Goal: Information Seeking & Learning: Find specific fact

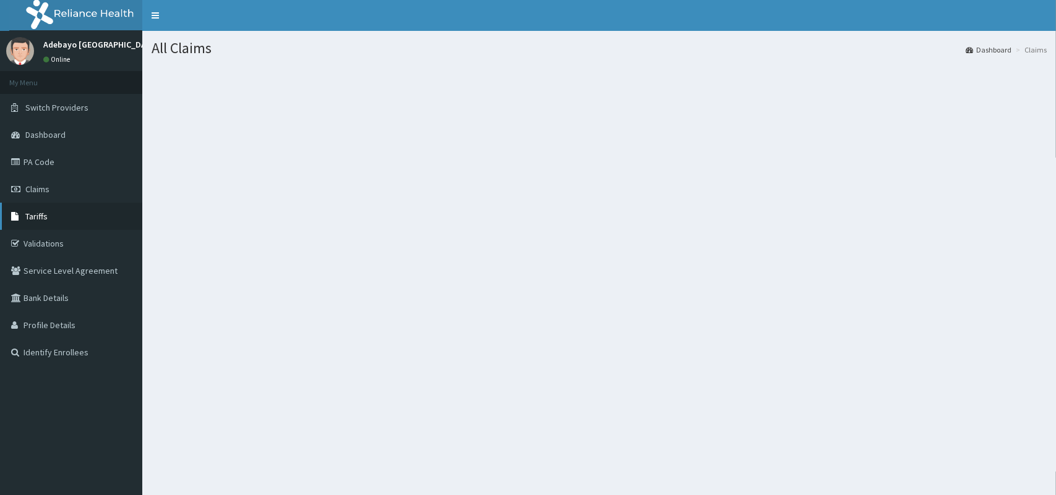
click at [48, 213] on link "Tariffs" at bounding box center [71, 216] width 142 height 27
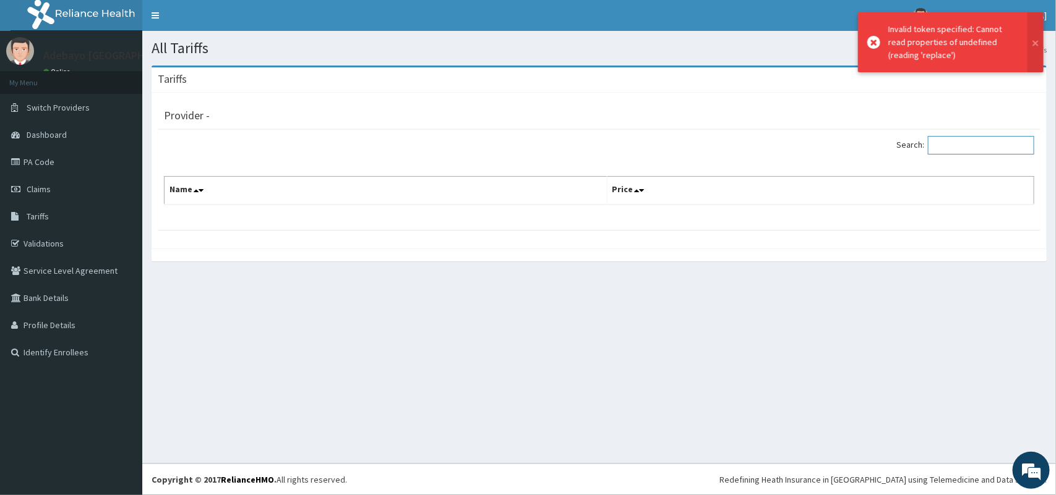
click at [965, 146] on input "Search:" at bounding box center [981, 145] width 106 height 19
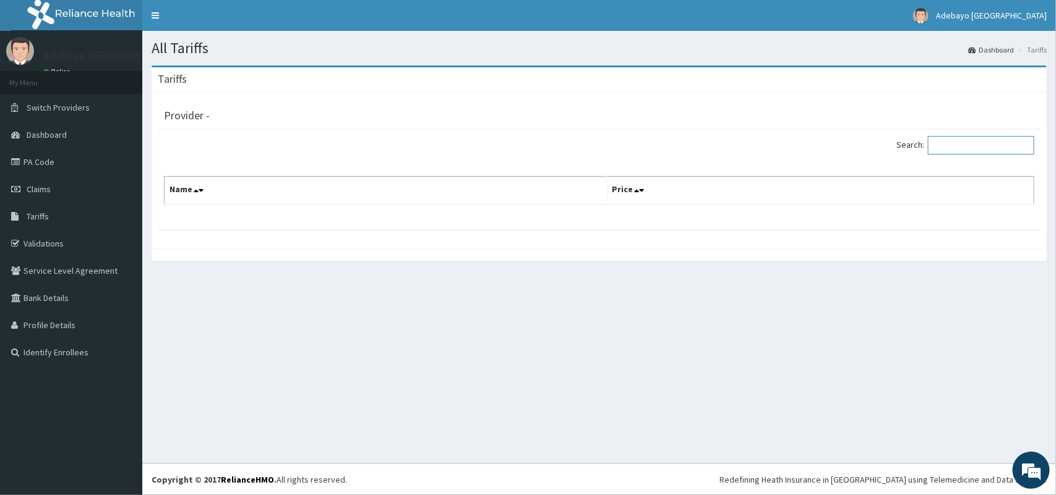
click at [986, 147] on input "Search:" at bounding box center [981, 145] width 106 height 19
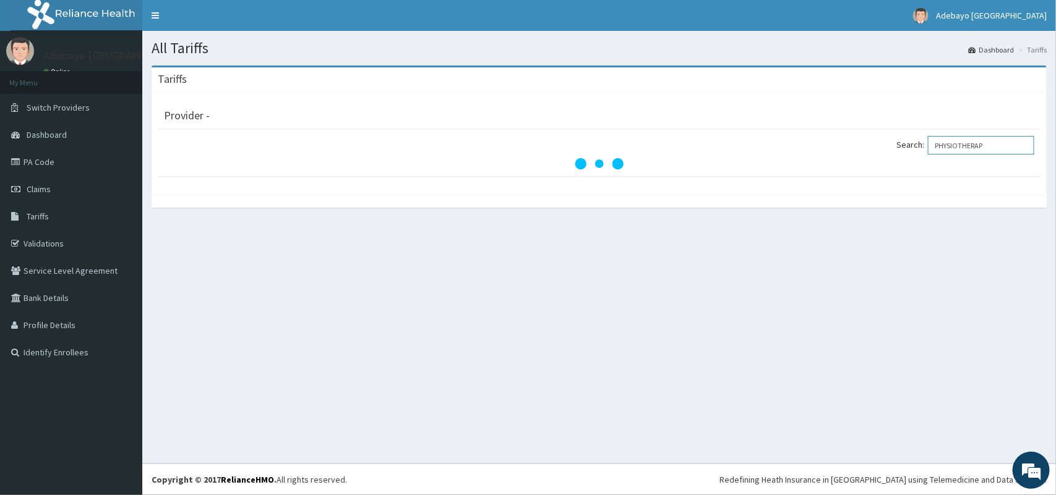
type input "PHYSIOTHERAPY"
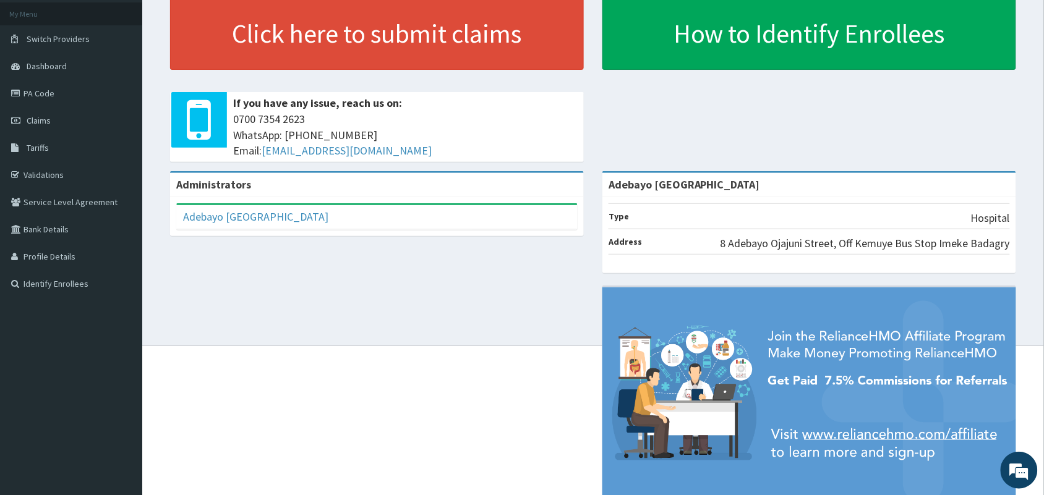
scroll to position [70, 0]
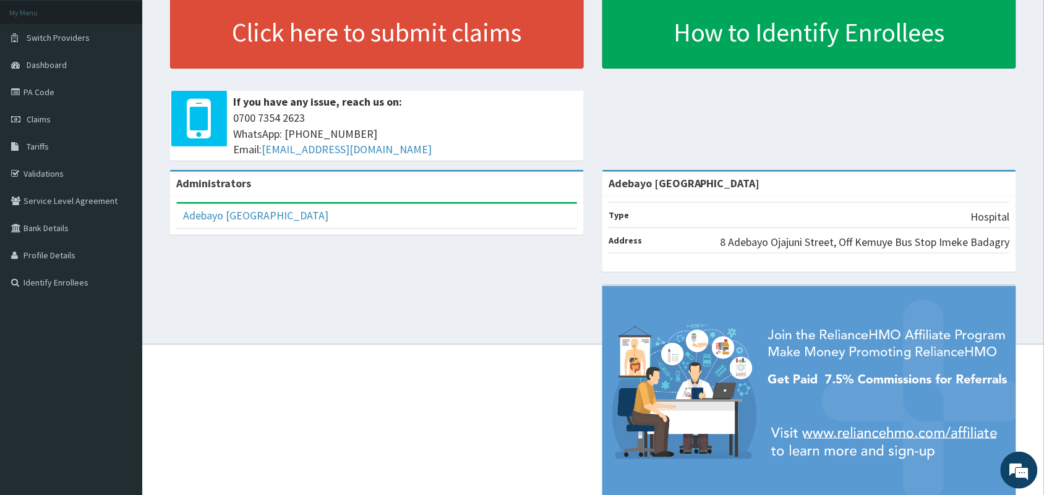
click at [294, 353] on div "Administrators Adebayo Living Tower Hospital Full Name Adebayo Living Tower Hos…" at bounding box center [592, 342] width 883 height 345
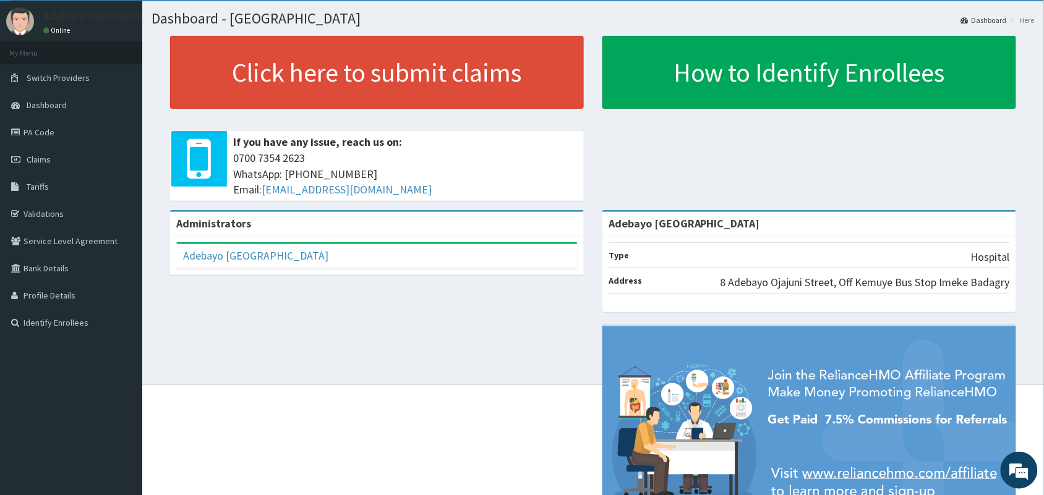
scroll to position [0, 0]
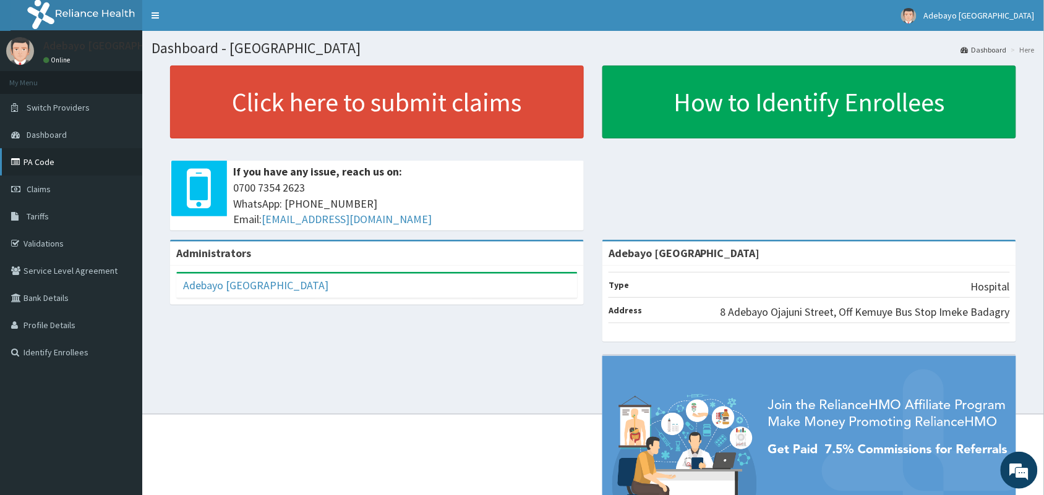
click at [45, 171] on link "PA Code" at bounding box center [71, 161] width 142 height 27
